Goal: Task Accomplishment & Management: Use online tool/utility

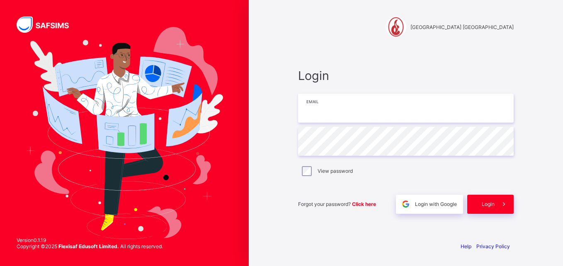
click at [340, 113] on input "email" at bounding box center [406, 108] width 216 height 29
type input "**********"
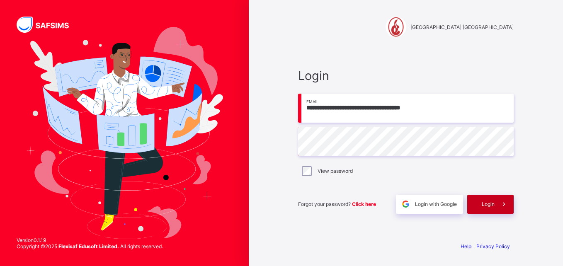
click at [484, 203] on span "Login" at bounding box center [488, 204] width 13 height 6
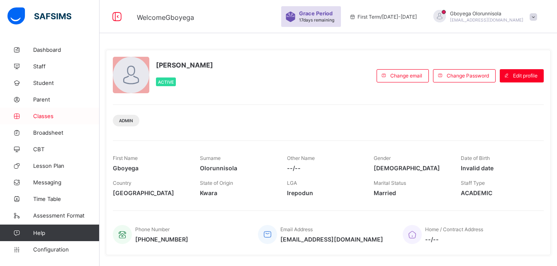
click at [46, 114] on span "Classes" at bounding box center [66, 116] width 66 height 7
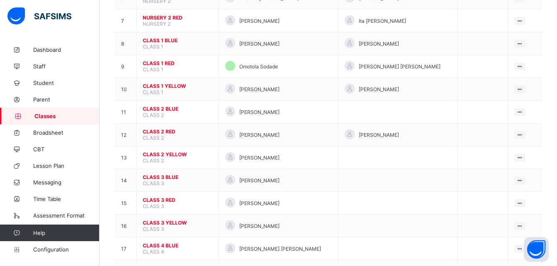
scroll to position [224, 0]
drag, startPoint x: 62, startPoint y: 249, endPoint x: 37, endPoint y: 250, distance: 24.5
click at [37, 250] on span "Configuration" at bounding box center [66, 249] width 66 height 7
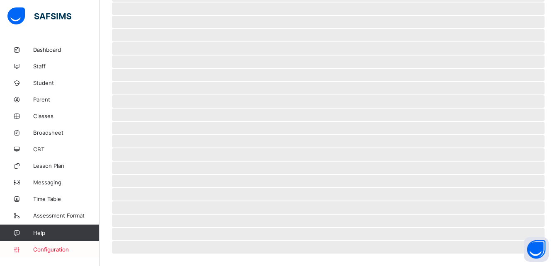
scroll to position [58, 0]
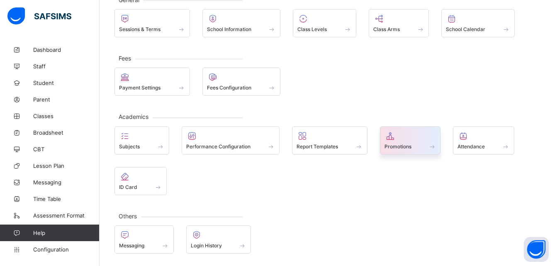
click at [399, 144] on span "Promotions" at bounding box center [397, 146] width 27 height 6
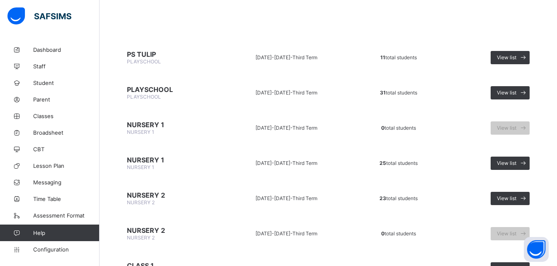
scroll to position [66, 0]
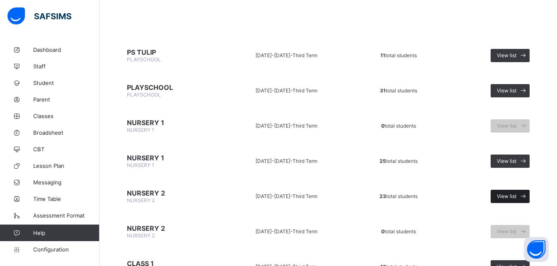
click at [516, 197] on span "View list" at bounding box center [506, 196] width 19 height 6
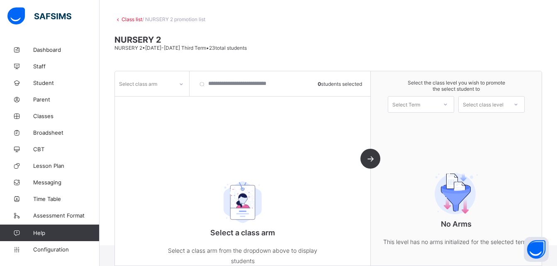
scroll to position [54, 0]
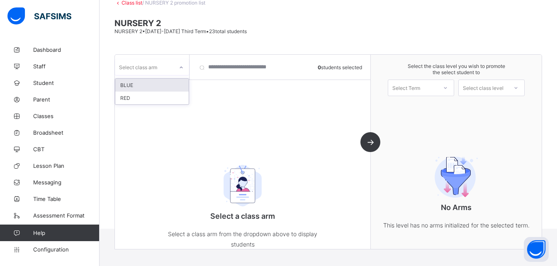
click at [170, 71] on div "Select class arm" at bounding box center [144, 67] width 58 height 12
click at [158, 87] on div "BLUE" at bounding box center [151, 85] width 73 height 13
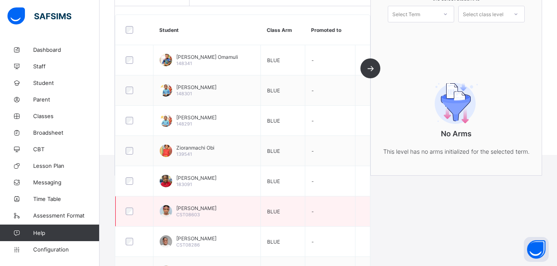
scroll to position [180, 0]
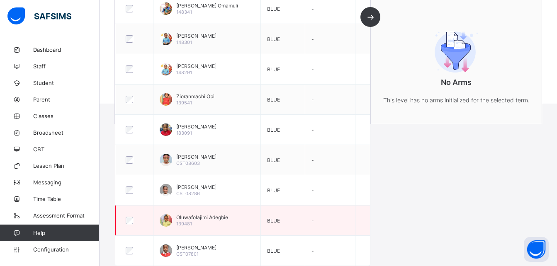
click at [134, 221] on div at bounding box center [134, 220] width 21 height 7
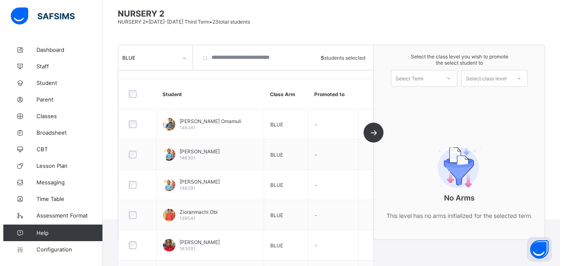
scroll to position [61, 0]
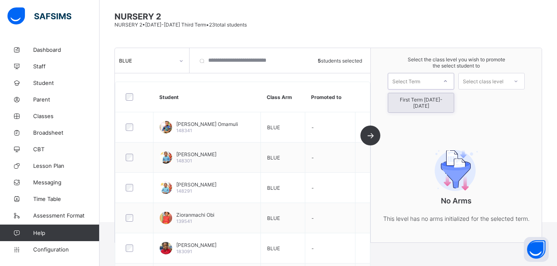
click at [437, 84] on div "Select Term" at bounding box center [412, 81] width 49 height 12
click at [428, 103] on div "First Term [DATE]-[DATE]" at bounding box center [421, 102] width 66 height 19
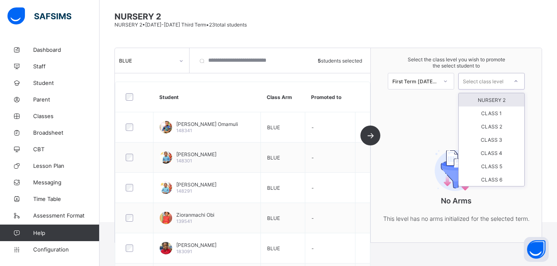
click at [483, 81] on div "Select class level" at bounding box center [483, 81] width 41 height 17
click at [496, 114] on div "CLASS 1" at bounding box center [492, 113] width 66 height 13
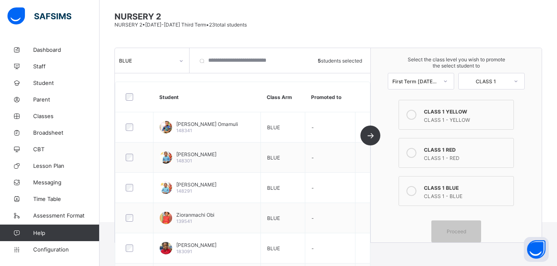
click at [444, 161] on div "CLASS 1 - RED" at bounding box center [466, 157] width 85 height 8
click at [466, 232] on span "Proceed" at bounding box center [456, 231] width 19 height 6
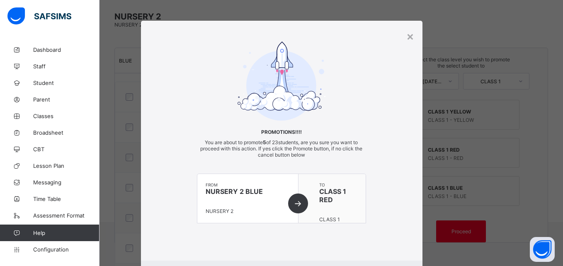
scroll to position [45, 0]
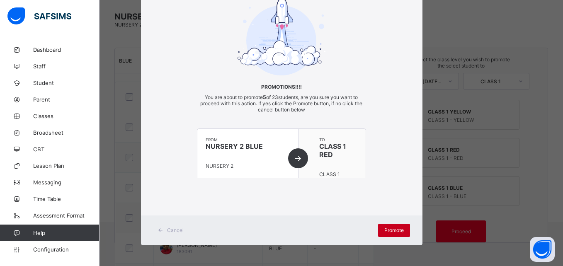
click at [392, 230] on span "Promote" at bounding box center [393, 230] width 19 height 6
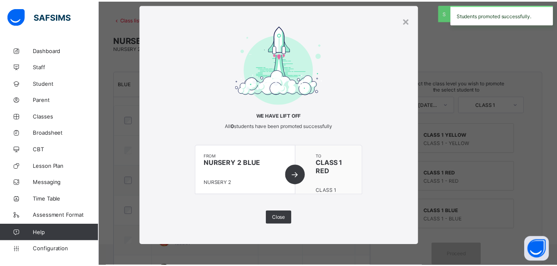
scroll to position [61, 0]
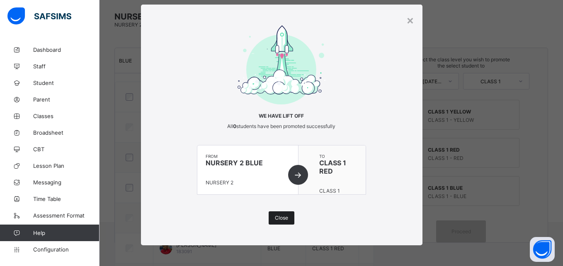
click at [278, 217] on span "Close" at bounding box center [281, 218] width 13 height 6
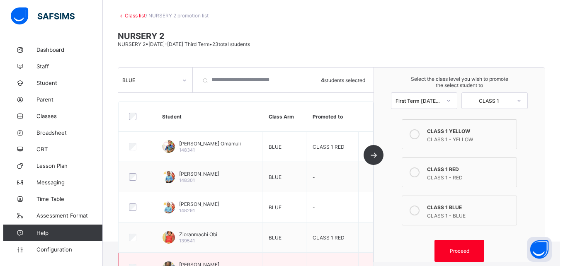
scroll to position [41, 0]
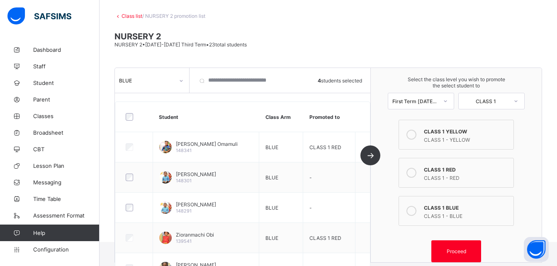
click at [428, 210] on div "CLASS 1 BLUE" at bounding box center [466, 207] width 85 height 8
click at [458, 249] on span "Proceed" at bounding box center [456, 251] width 19 height 6
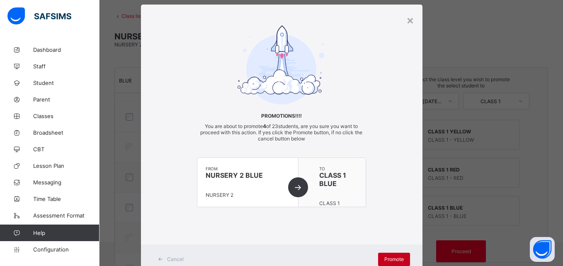
click at [389, 257] on span "Promote" at bounding box center [393, 259] width 19 height 6
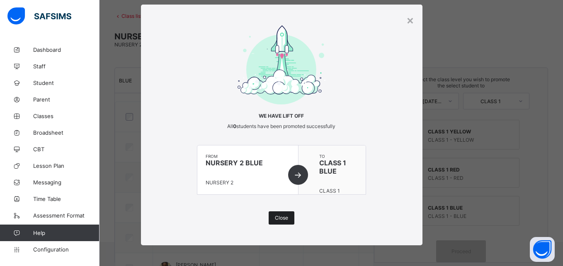
click at [281, 218] on span "Close" at bounding box center [281, 218] width 13 height 6
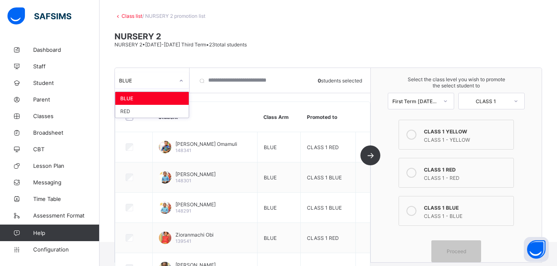
click at [176, 79] on div at bounding box center [181, 80] width 14 height 13
click at [151, 110] on div "RED" at bounding box center [151, 111] width 73 height 13
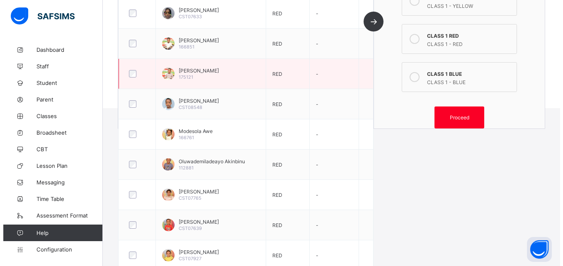
scroll to position [175, 0]
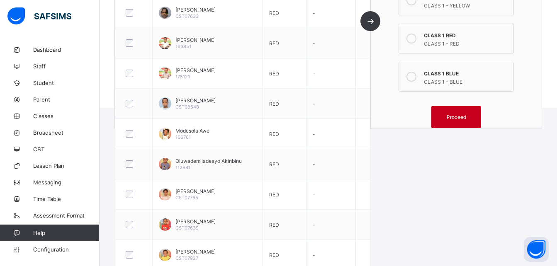
click at [466, 115] on span "Proceed" at bounding box center [456, 117] width 19 height 6
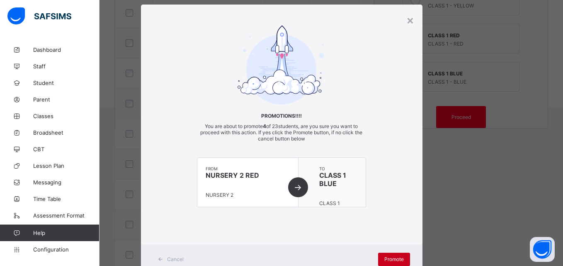
click at [386, 256] on span "Promote" at bounding box center [393, 259] width 19 height 6
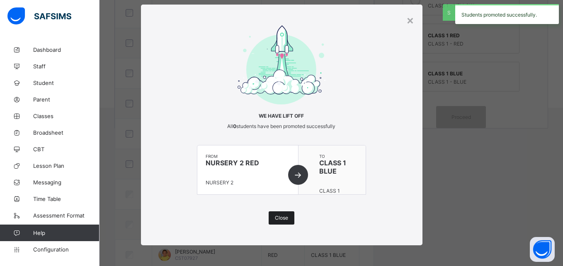
click at [277, 216] on span "Close" at bounding box center [281, 218] width 13 height 6
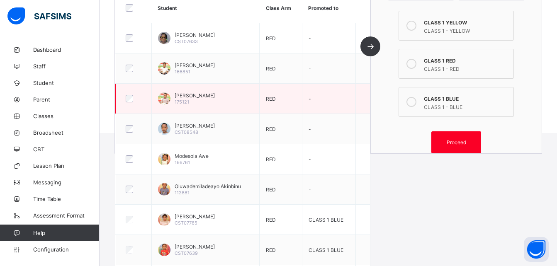
scroll to position [151, 0]
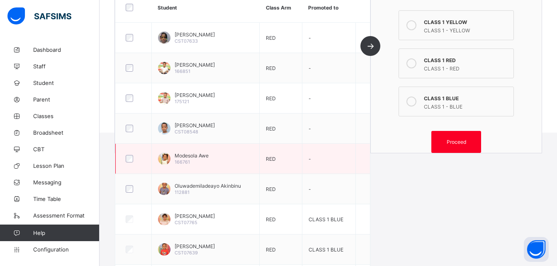
click at [124, 155] on div at bounding box center [133, 158] width 19 height 7
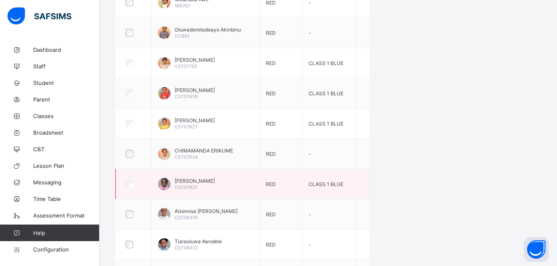
scroll to position [331, 0]
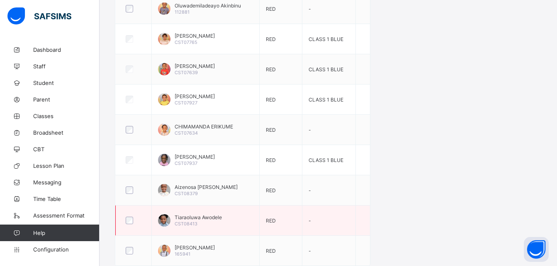
click at [134, 221] on div at bounding box center [133, 220] width 19 height 7
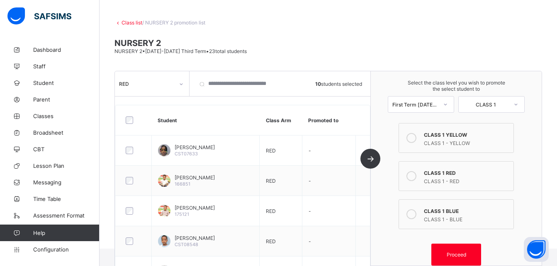
scroll to position [25, 0]
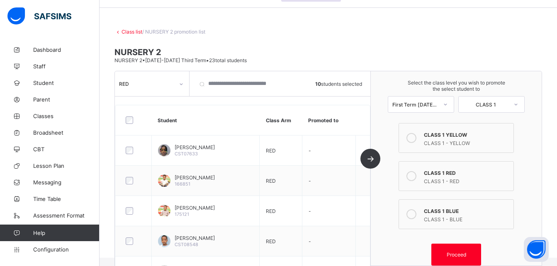
click at [446, 175] on div "CLASS 1 RED" at bounding box center [466, 172] width 85 height 8
click at [452, 255] on span "Proceed" at bounding box center [456, 255] width 19 height 6
